Goal: Information Seeking & Learning: Learn about a topic

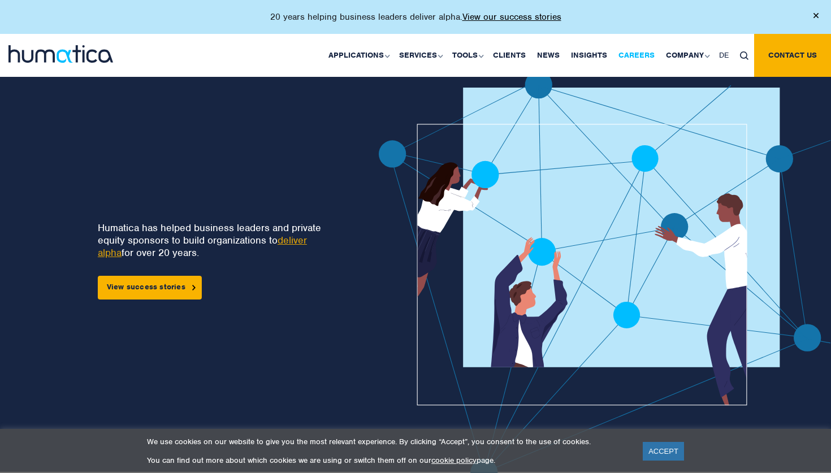
click at [638, 49] on link "Careers" at bounding box center [636, 55] width 47 height 43
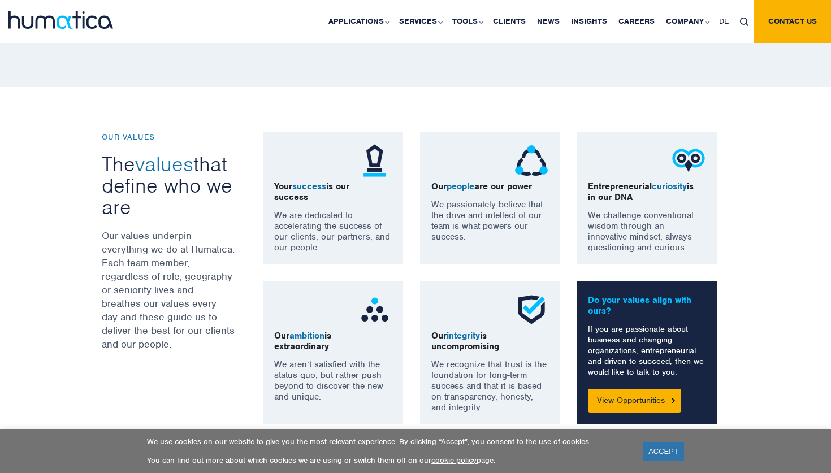
scroll to position [802, 0]
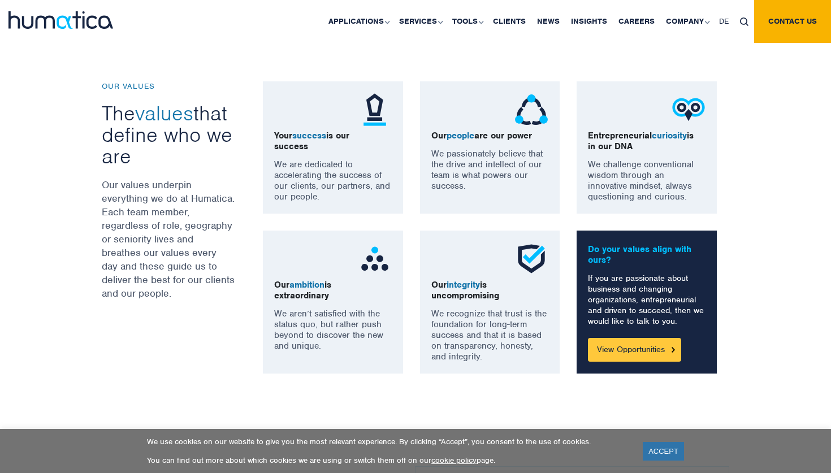
click at [633, 342] on link "View Opportunities" at bounding box center [634, 350] width 93 height 24
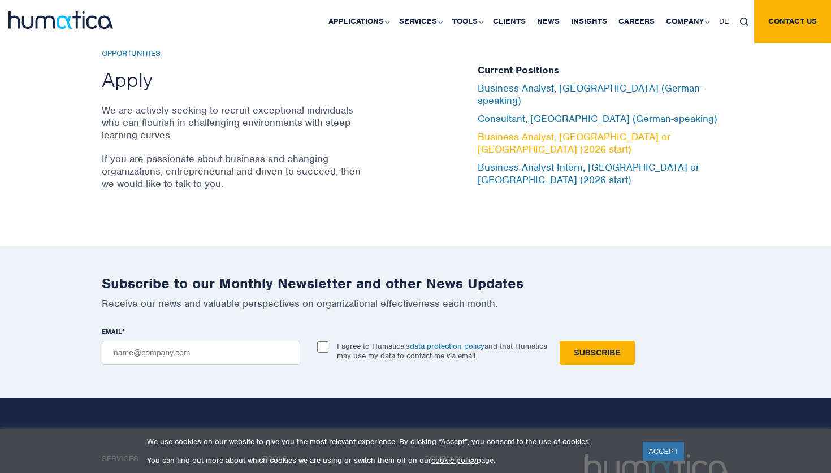
click at [569, 138] on link "Business Analyst, London or Munich (2026 start)" at bounding box center [574, 143] width 193 height 25
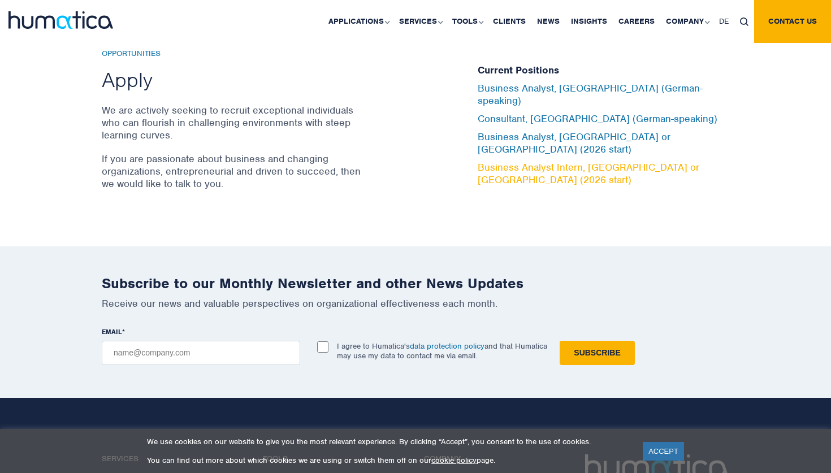
click at [596, 161] on link "Business Analyst Intern, London or Munich (2026 start)" at bounding box center [589, 173] width 222 height 25
